Goal: Information Seeking & Learning: Learn about a topic

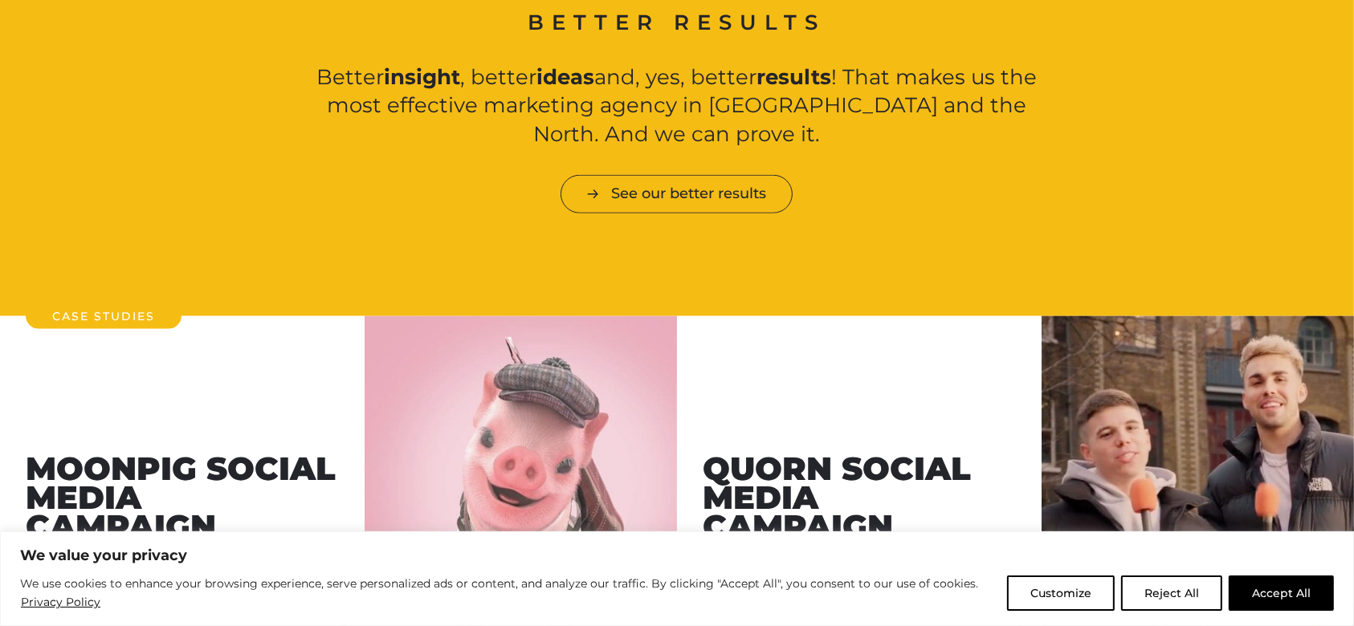
scroll to position [1888, 0]
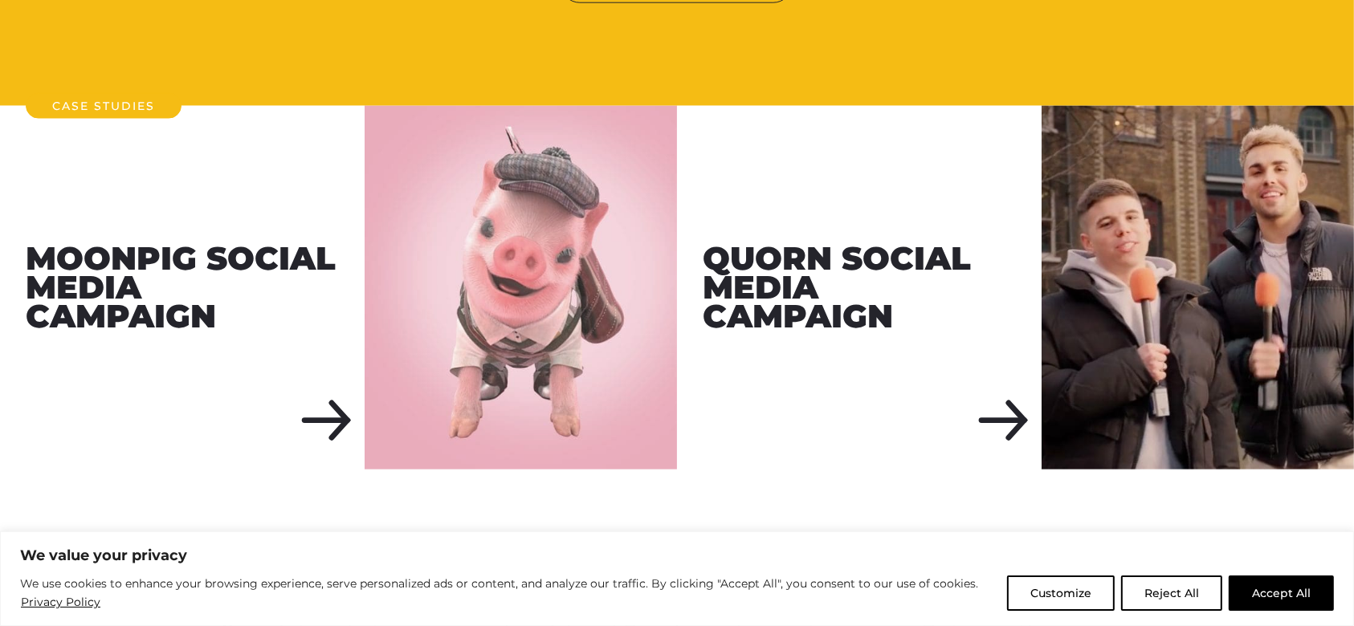
click at [764, 419] on div "Quorn Social Media Campaign" at bounding box center [859, 288] width 365 height 365
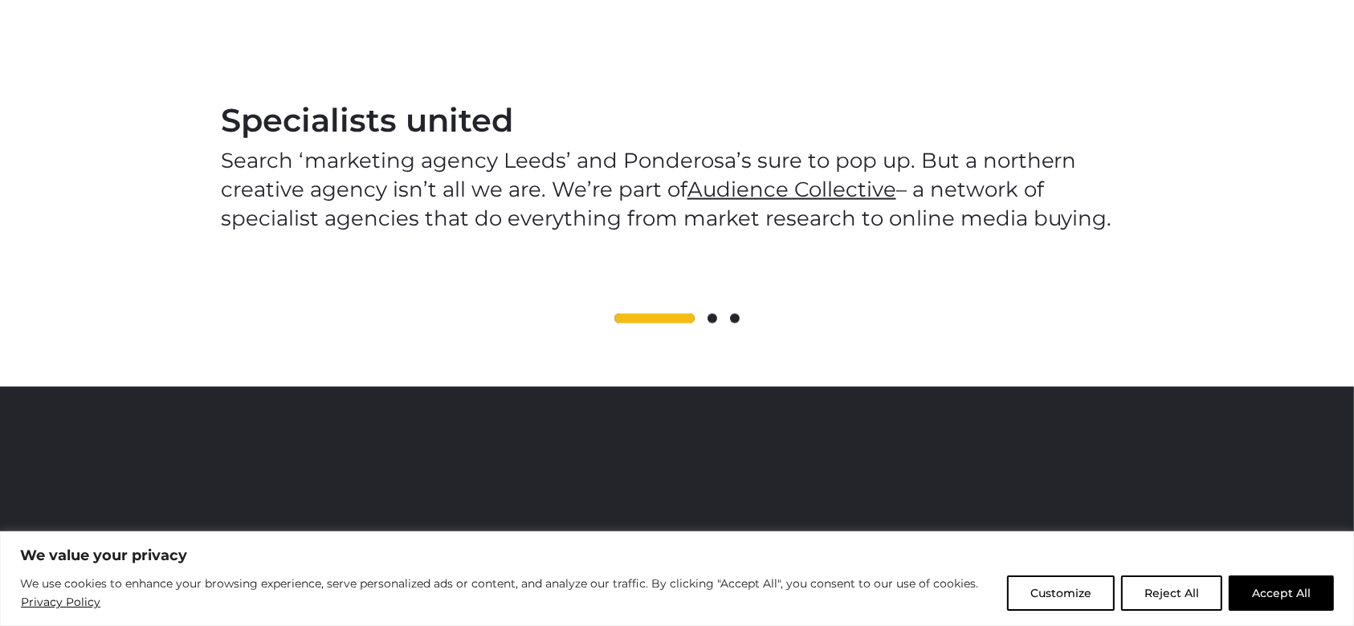
scroll to position [2464, 0]
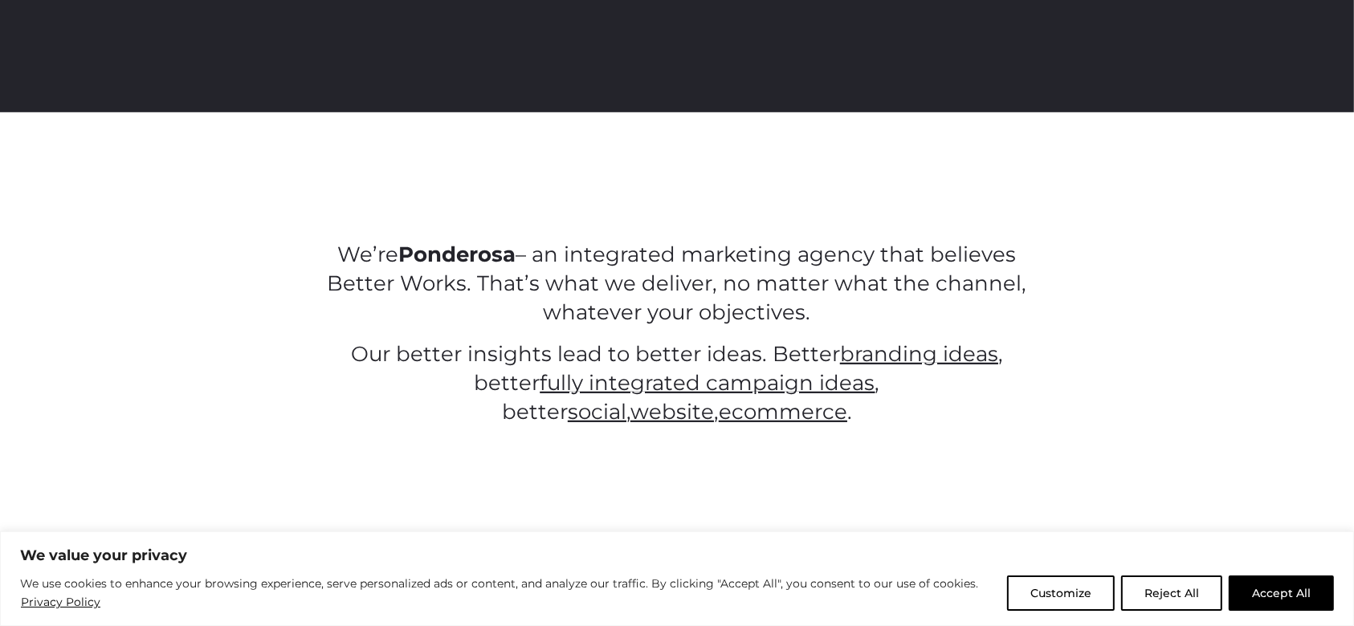
scroll to position [491, 0]
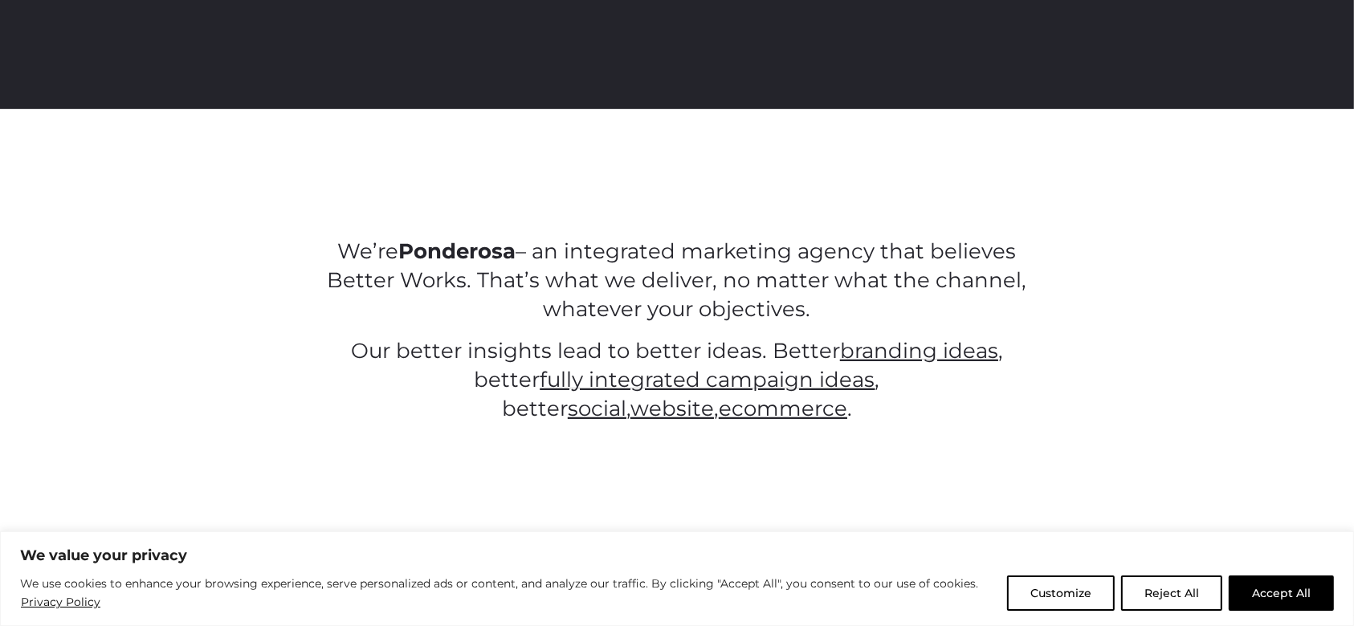
drag, startPoint x: 811, startPoint y: 306, endPoint x: 542, endPoint y: 240, distance: 277.0
click at [542, 240] on p "We’re Ponderosa – an integrated marketing agency that believes Better Works. Th…" at bounding box center [676, 281] width 725 height 87
copy p "an integrated marketing agency that believes Better Works. That’s what we deliv…"
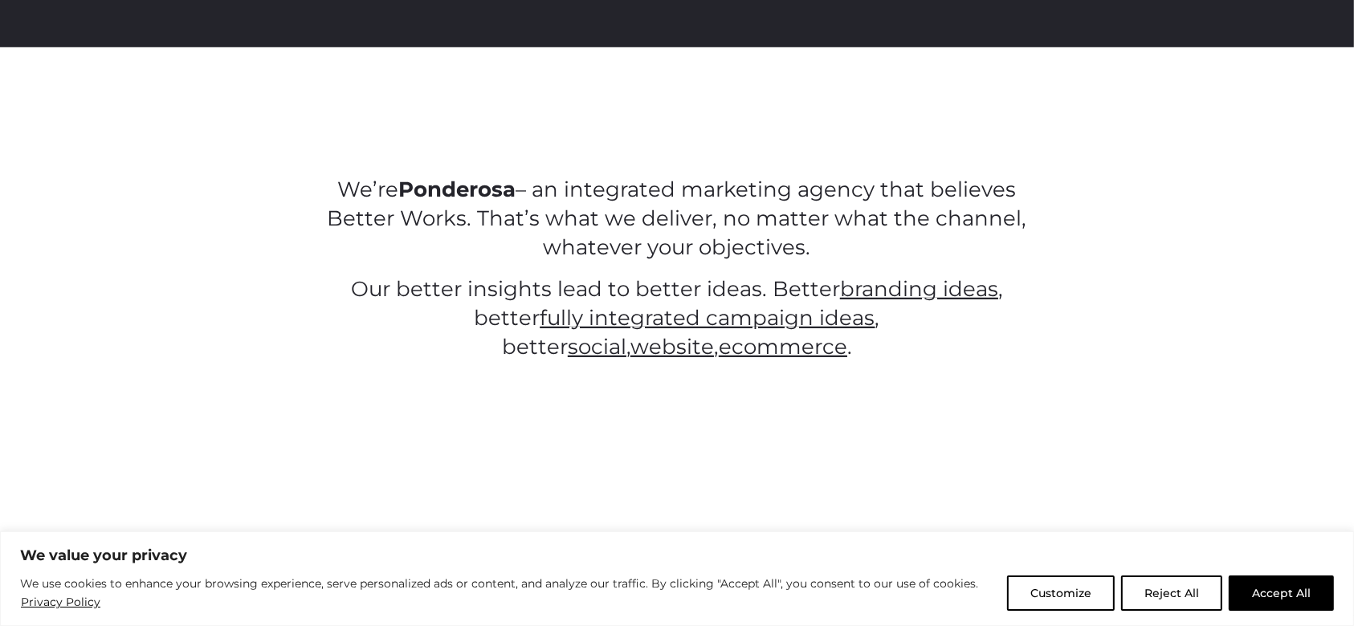
scroll to position [556, 0]
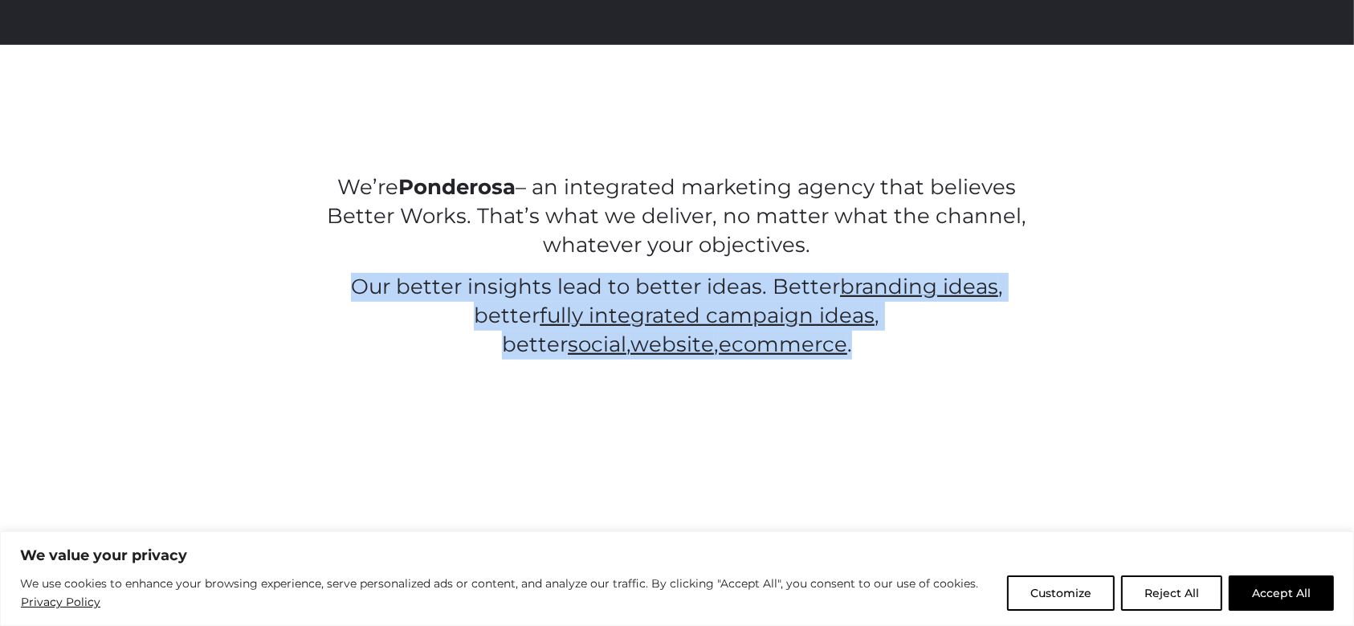
drag, startPoint x: 1037, startPoint y: 324, endPoint x: 297, endPoint y: 283, distance: 741.5
click at [297, 283] on div "We’re Ponderosa – an integrated marketing agency that believes Better Works. Th…" at bounding box center [677, 254] width 1124 height 212
copy p "Our better insights lead to better ideas. Better branding ideas , better fully …"
